Goal: Task Accomplishment & Management: Use online tool/utility

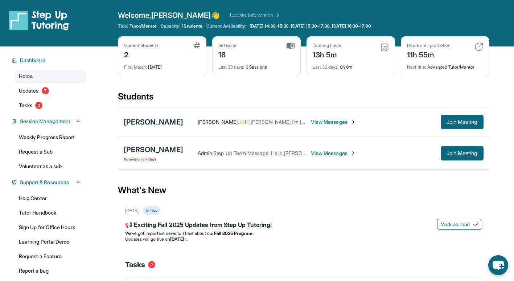
click at [157, 122] on div "[PERSON_NAME]" at bounding box center [153, 122] width 59 height 10
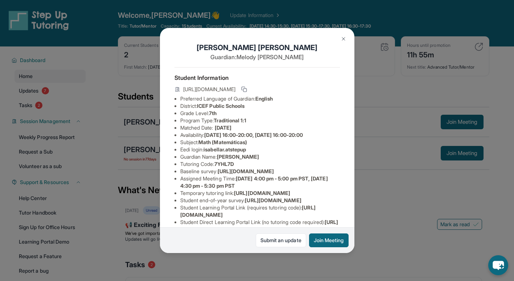
drag, startPoint x: 195, startPoint y: 105, endPoint x: 299, endPoint y: 156, distance: 115.8
click at [299, 156] on ul "Preferred Language of Guardian: English District: ICEF Public Schools Grade Lev…" at bounding box center [256, 167] width 165 height 145
drag, startPoint x: 299, startPoint y: 156, endPoint x: 287, endPoint y: 171, distance: 19.8
click at [287, 168] on li "Tutoring Code : 7YHL7D" at bounding box center [260, 163] width 160 height 7
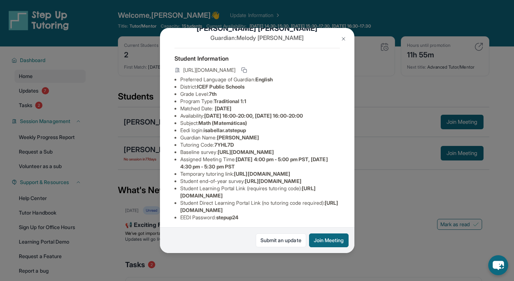
scroll to position [36, 0]
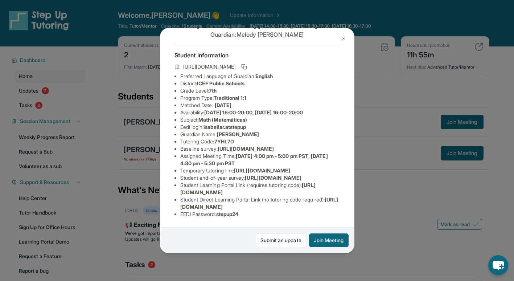
drag, startPoint x: 204, startPoint y: 129, endPoint x: 263, endPoint y: 163, distance: 67.9
click at [263, 163] on ul "Preferred Language of Guardian: English District: ICEF Public Schools Grade Lev…" at bounding box center [256, 145] width 165 height 145
click at [267, 174] on li "Student end-of-year survey : [URL][DOMAIN_NAME]" at bounding box center [260, 177] width 160 height 7
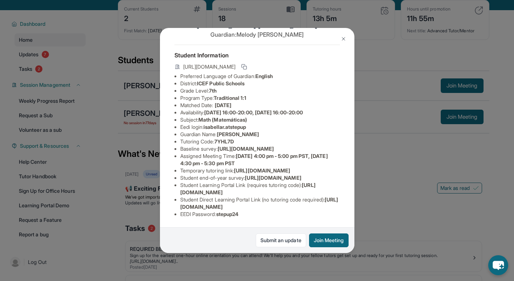
scroll to position [0, 0]
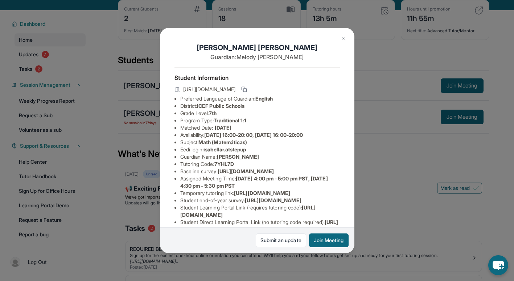
click at [381, 154] on div "[PERSON_NAME] Guardian: [PERSON_NAME] Student Information [URL][DOMAIN_NAME] Pr…" at bounding box center [257, 140] width 514 height 281
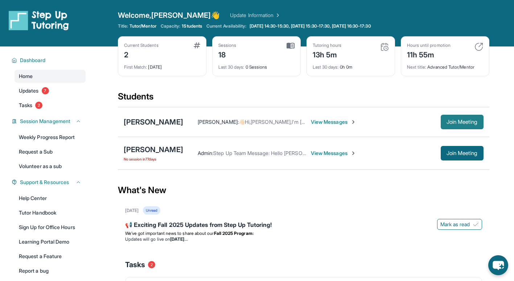
click at [447, 124] on span "Join Meeting" at bounding box center [462, 122] width 31 height 4
